Goal: Navigation & Orientation: Find specific page/section

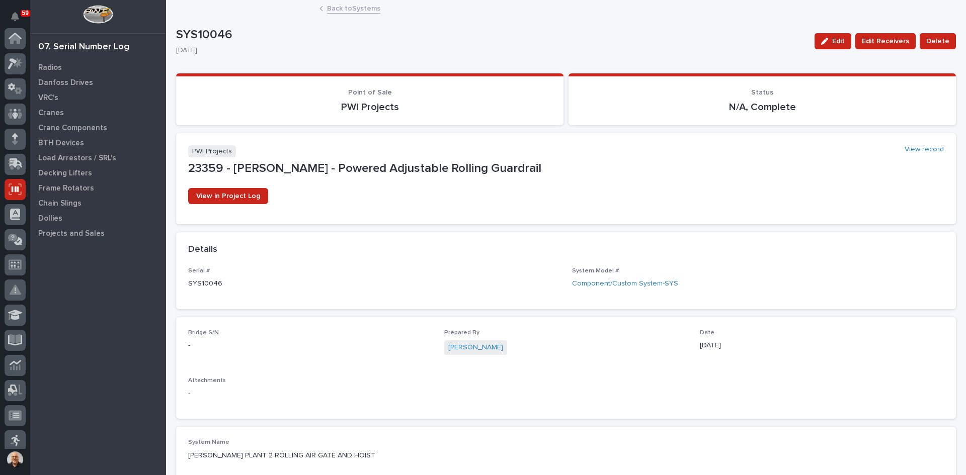
scroll to position [151, 0]
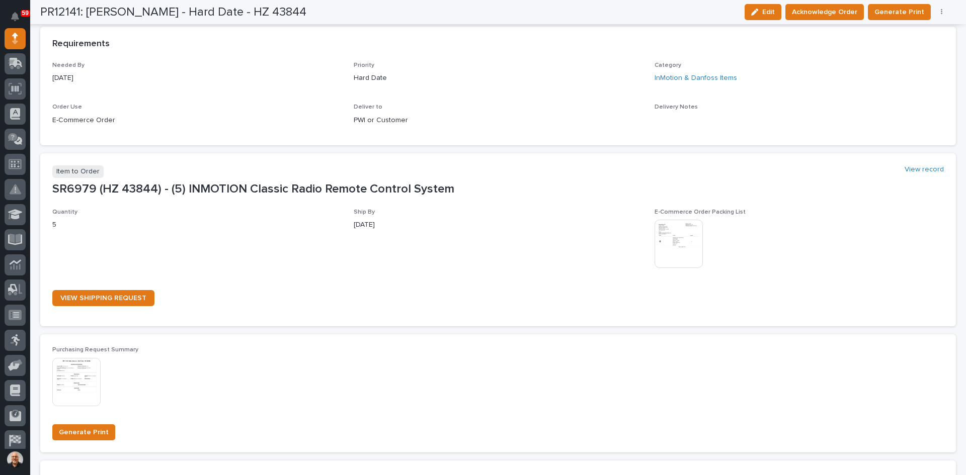
scroll to position [453, 0]
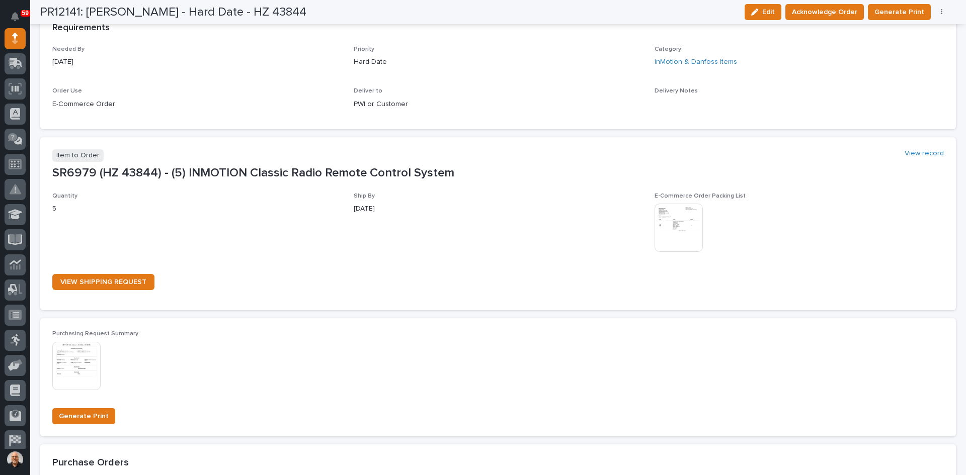
click at [660, 229] on img at bounding box center [678, 228] width 48 height 48
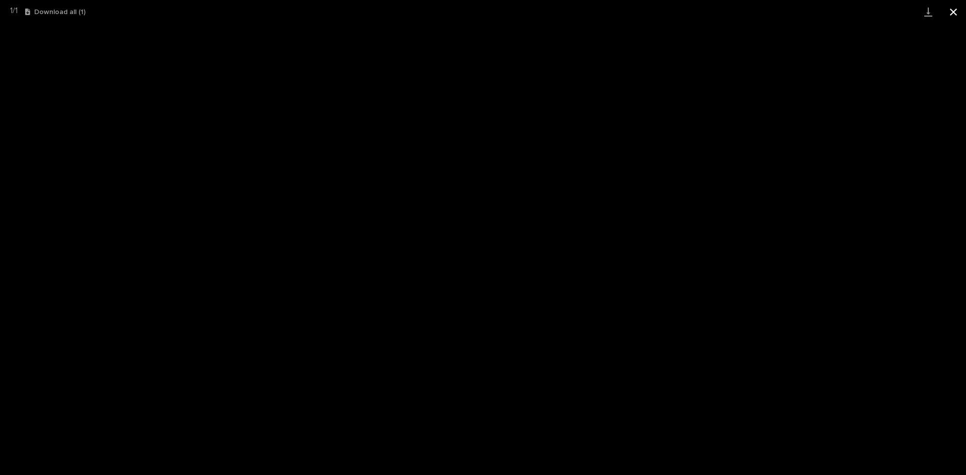
click at [958, 9] on button "Close gallery" at bounding box center [952, 12] width 25 height 24
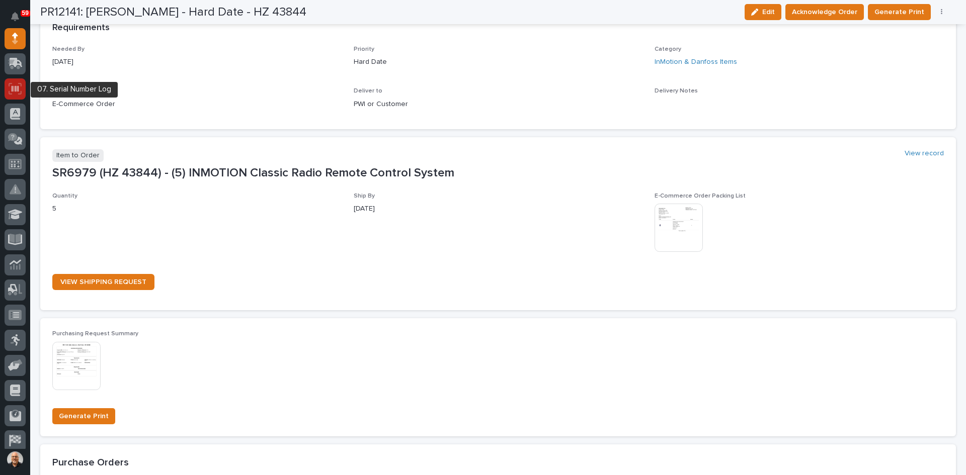
click at [14, 86] on icon at bounding box center [15, 89] width 13 height 12
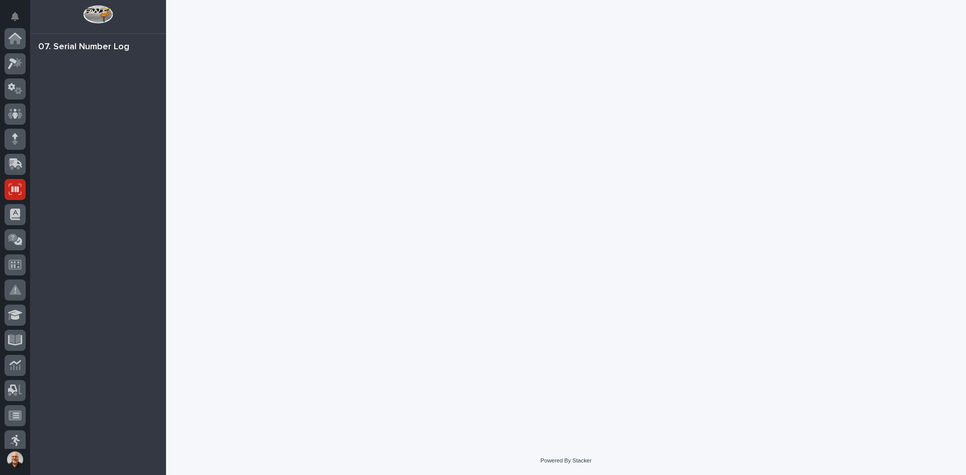
scroll to position [151, 0]
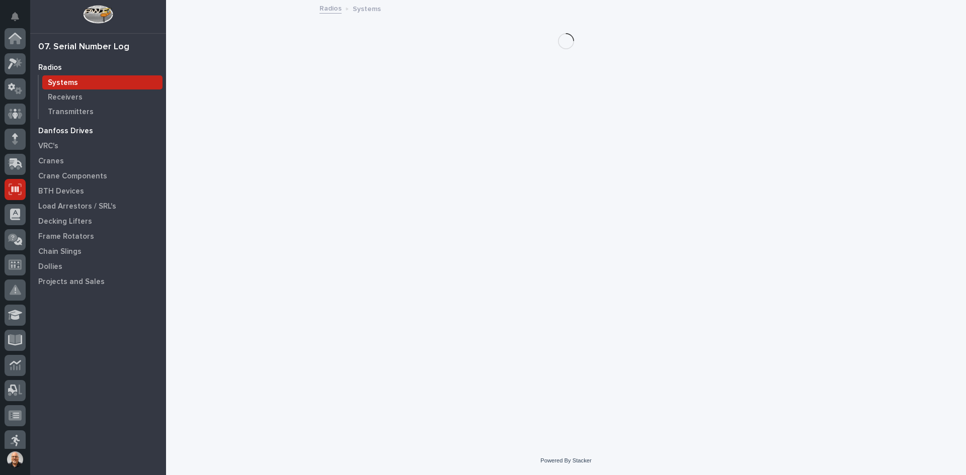
scroll to position [151, 0]
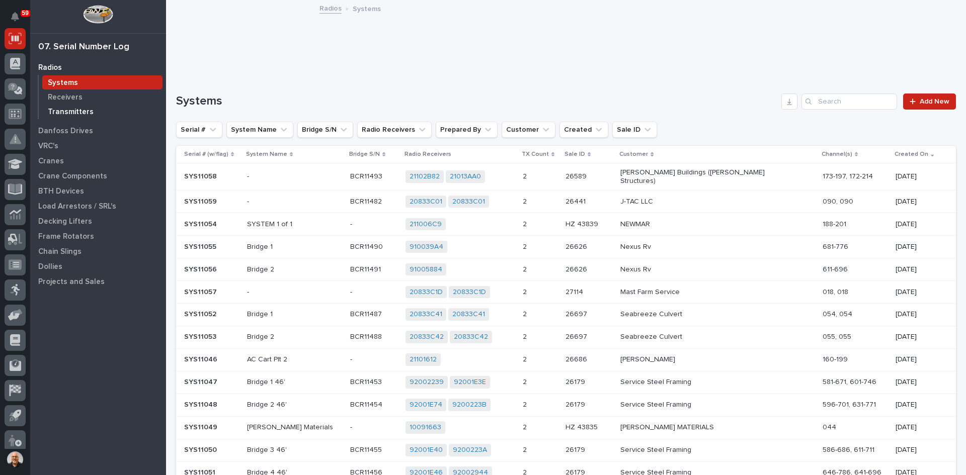
click at [69, 113] on p "Transmitters" at bounding box center [71, 112] width 46 height 9
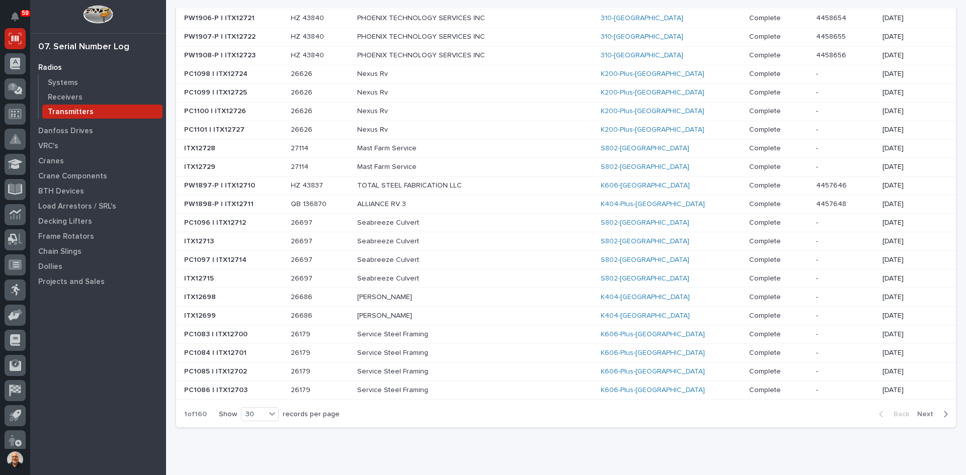
scroll to position [352, 0]
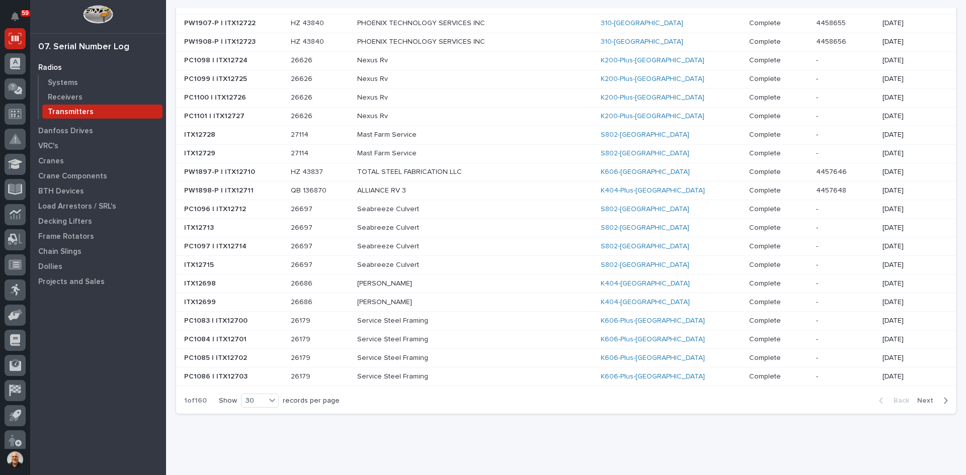
click at [918, 396] on span "Next" at bounding box center [928, 400] width 22 height 9
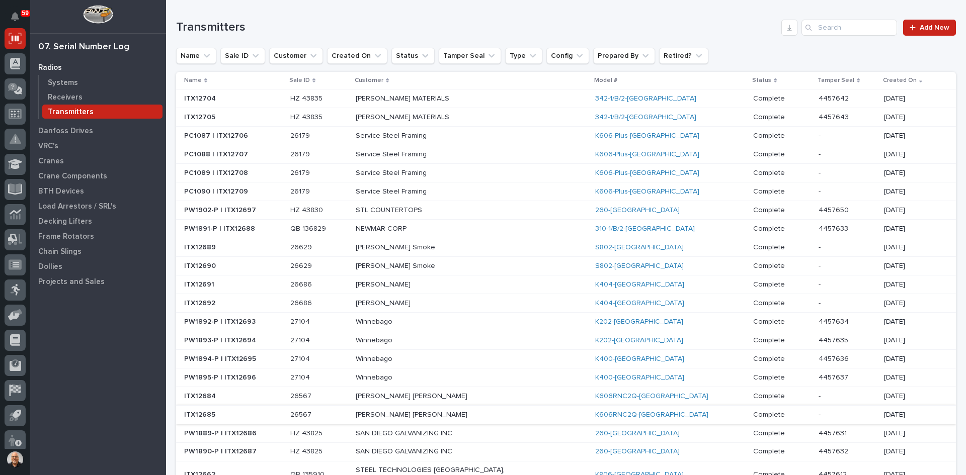
scroll to position [50, 0]
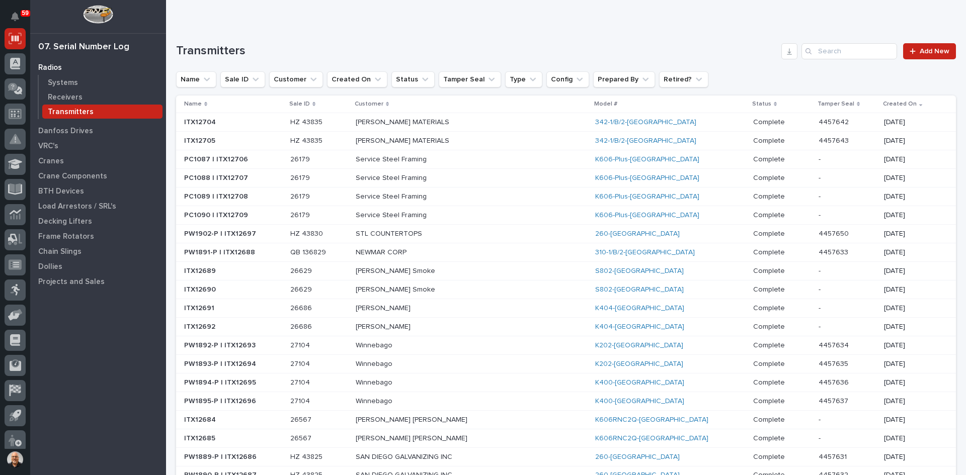
click at [458, 235] on p "STL COUNTERTOPS" at bounding box center [444, 234] width 176 height 9
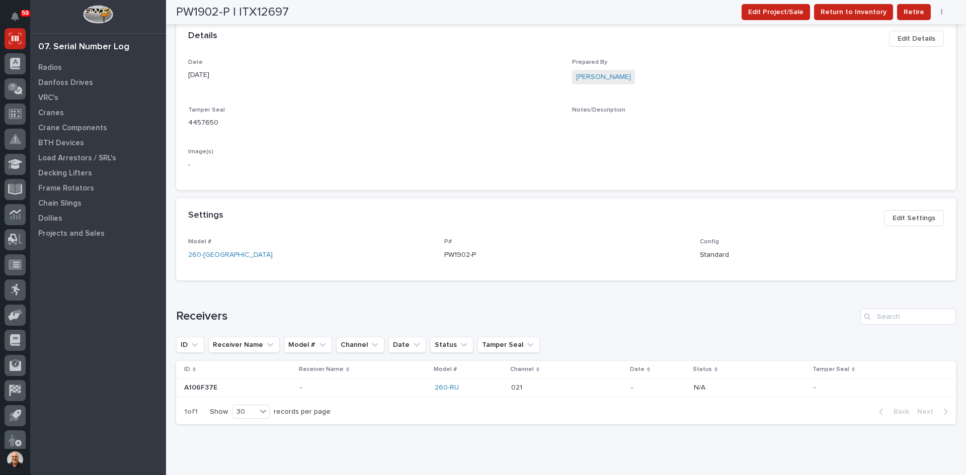
scroll to position [318, 0]
